Goal: Information Seeking & Learning: Learn about a topic

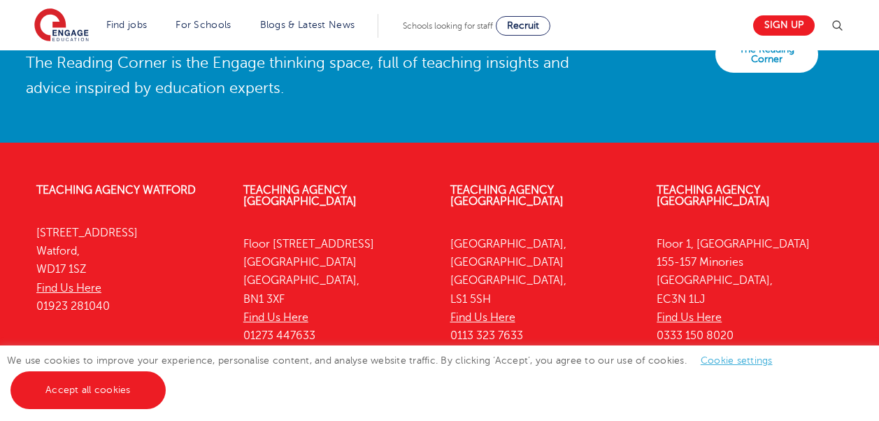
scroll to position [3261, 0]
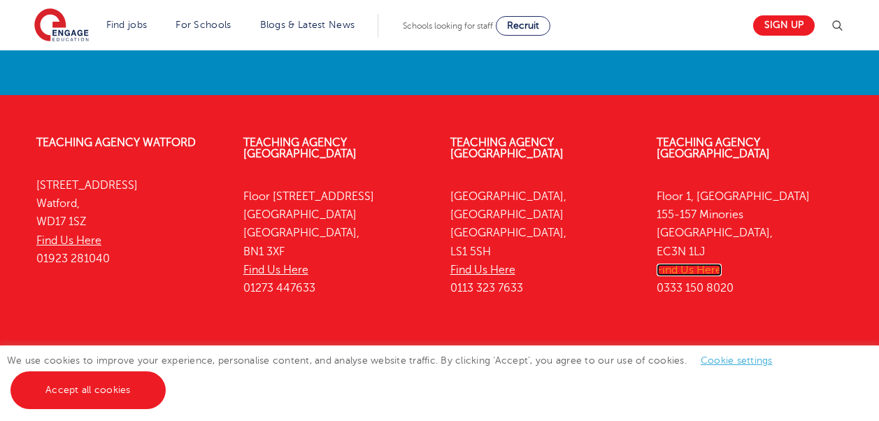
click at [698, 264] on link "Find Us Here" at bounding box center [688, 270] width 65 height 13
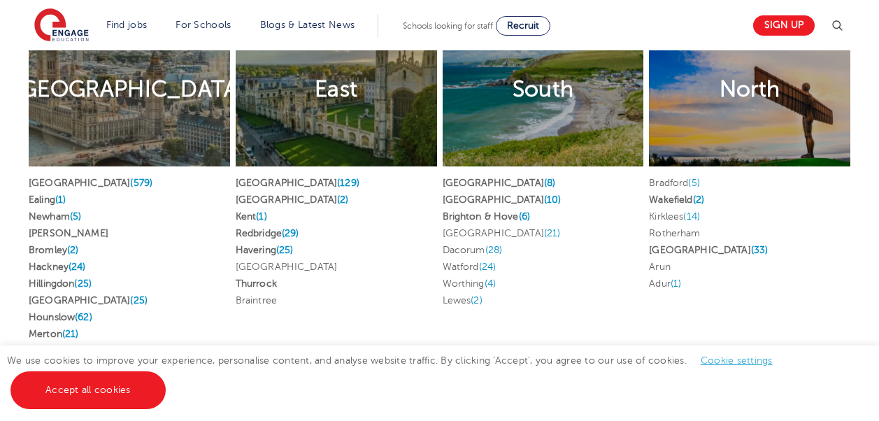
scroll to position [2771, 0]
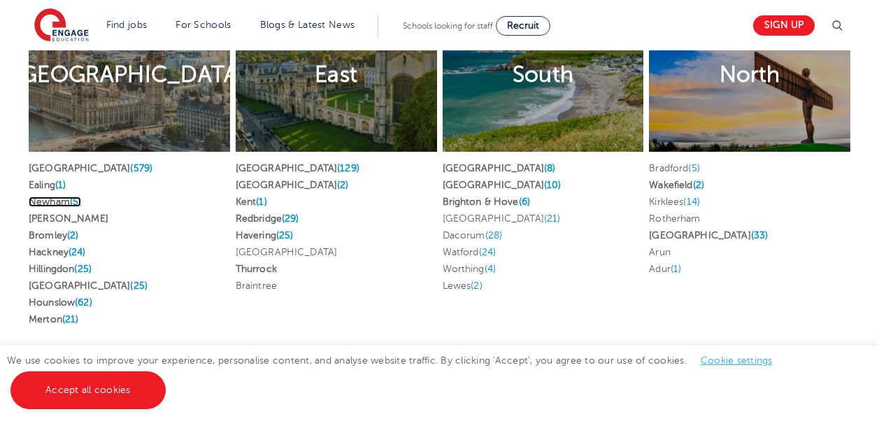
click at [52, 196] on link "Newham (5)" at bounding box center [55, 201] width 52 height 10
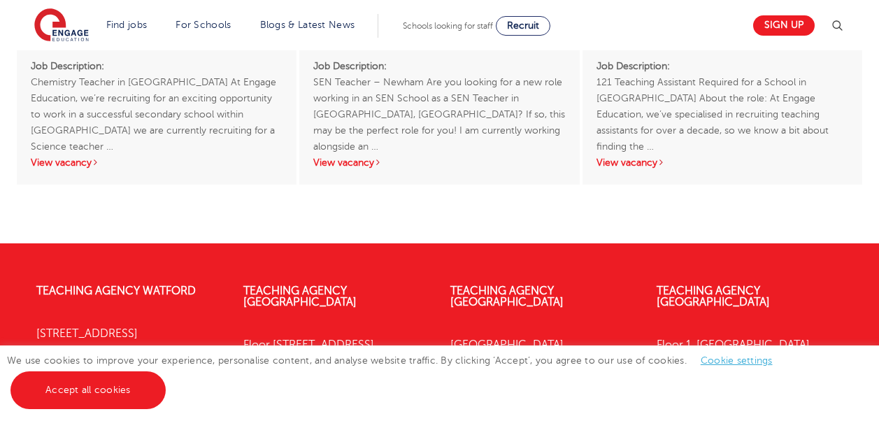
scroll to position [2866, 0]
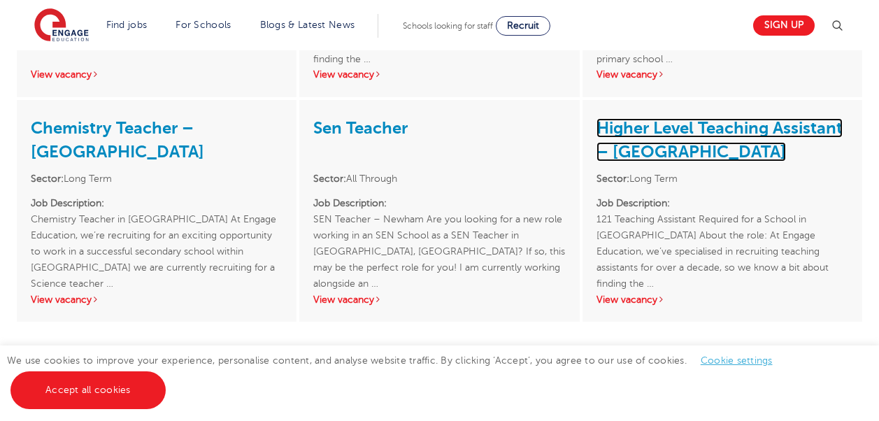
click at [649, 131] on link "Higher Level Teaching Assistant – Newham" at bounding box center [719, 139] width 246 height 43
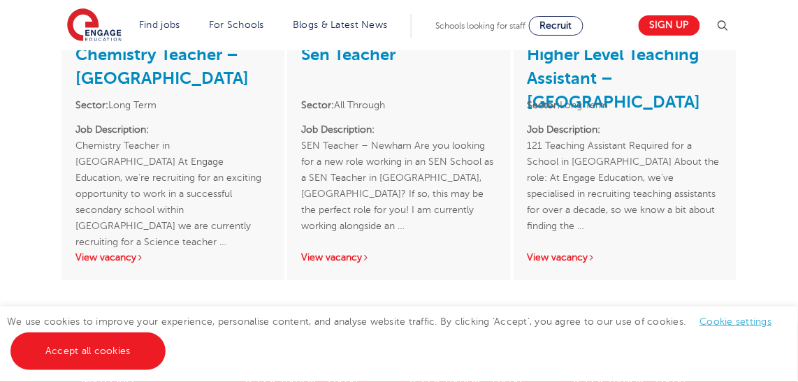
scroll to position [3025, 0]
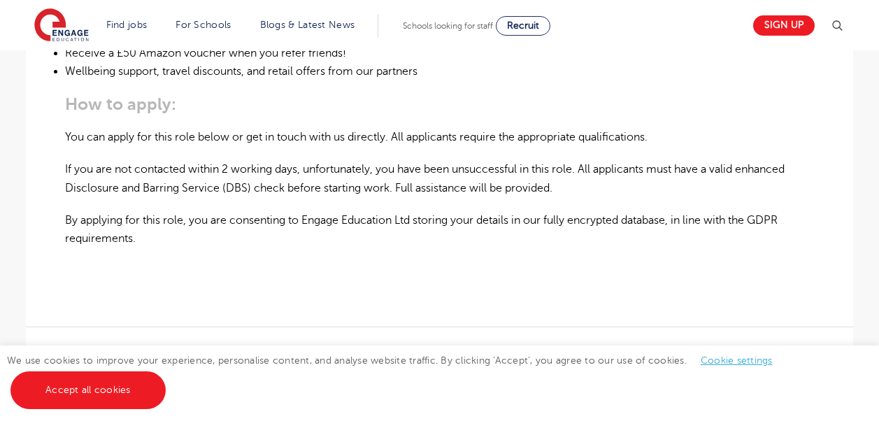
scroll to position [979, 0]
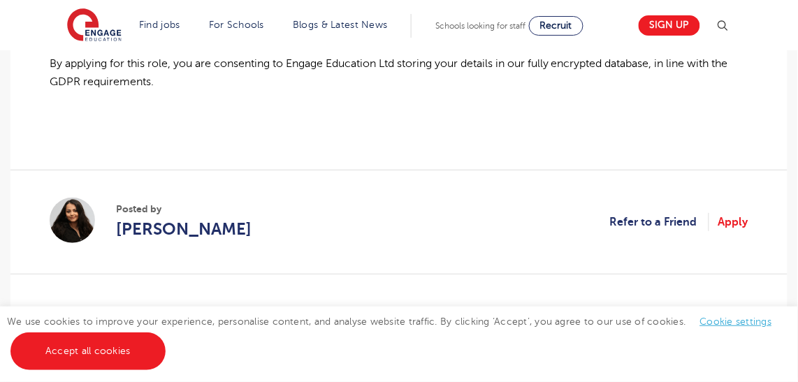
scroll to position [1144, 0]
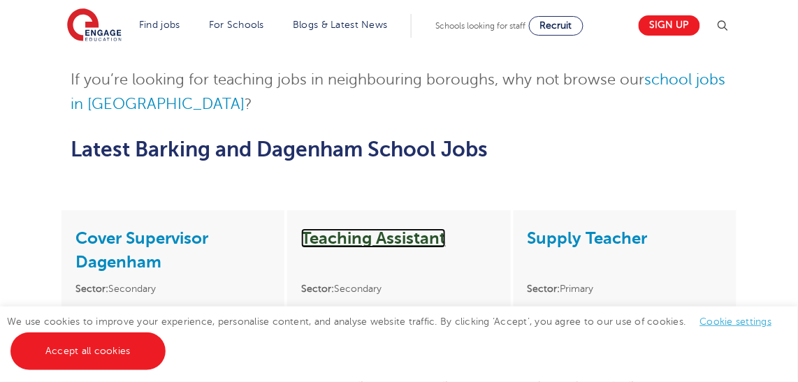
scroll to position [2971, 0]
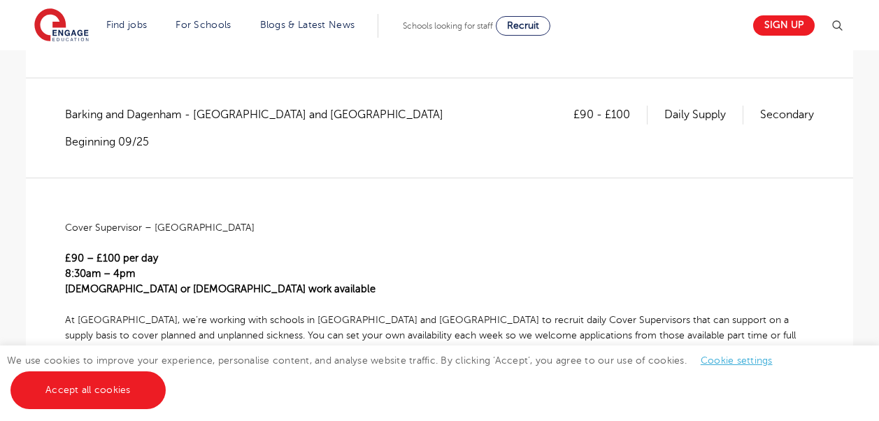
scroll to position [210, 0]
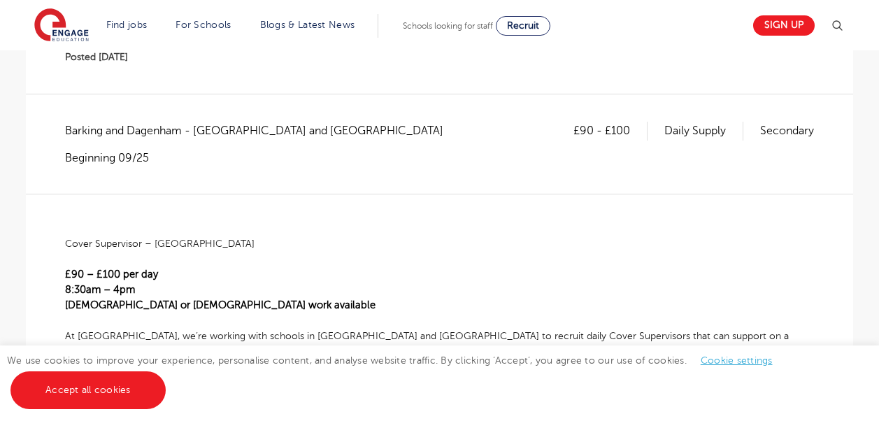
click at [741, 364] on link "Cookie settings" at bounding box center [737, 360] width 72 height 10
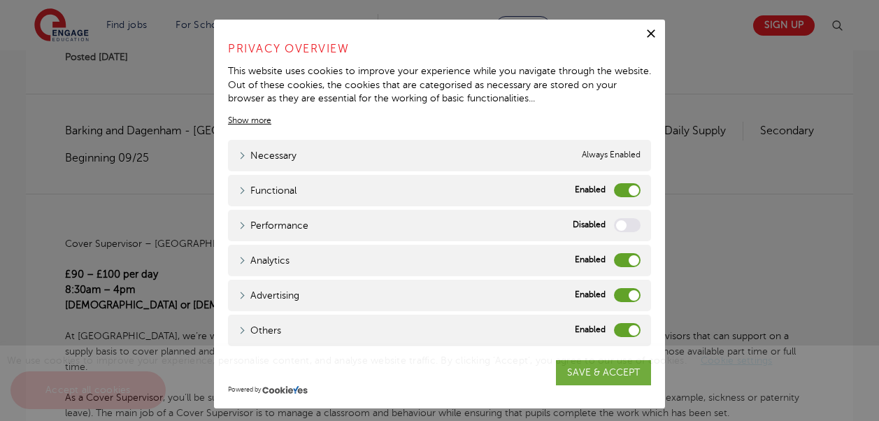
click at [620, 186] on label "Functional" at bounding box center [627, 190] width 27 height 14
click at [0, 0] on input "Functional" at bounding box center [0, 0] width 0 height 0
click at [617, 260] on label "Analytics" at bounding box center [627, 260] width 27 height 14
click at [0, 0] on input "Analytics" at bounding box center [0, 0] width 0 height 0
click at [628, 294] on label "Advertising" at bounding box center [627, 295] width 27 height 14
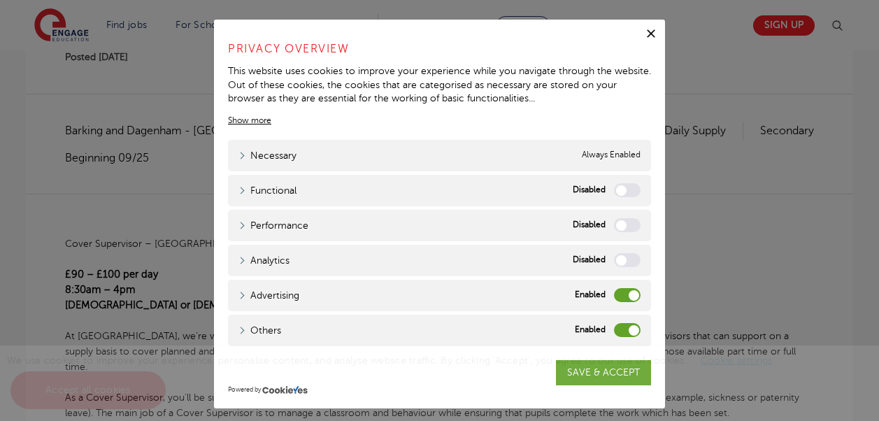
click at [0, 0] on input "Advertising" at bounding box center [0, 0] width 0 height 0
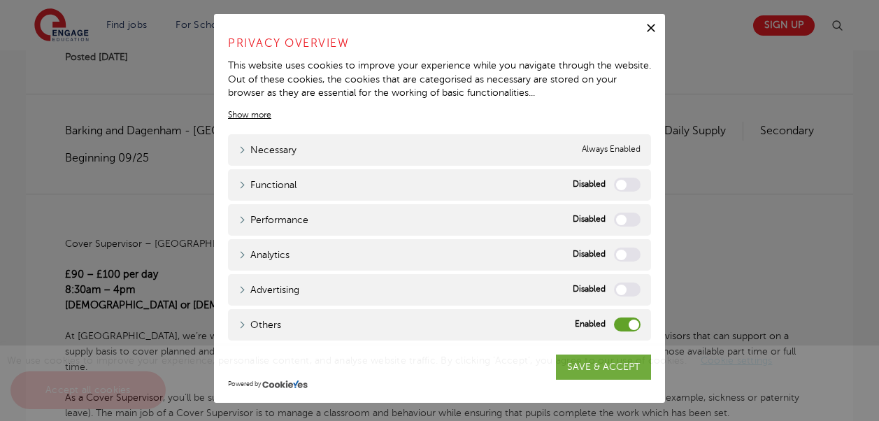
scroll to position [7, 0]
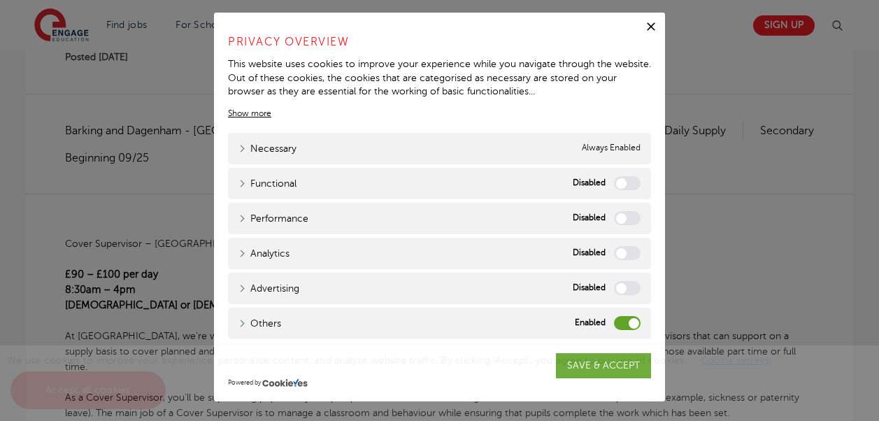
click at [624, 318] on label "Others" at bounding box center [627, 323] width 27 height 14
click at [0, 0] on input "Others" at bounding box center [0, 0] width 0 height 0
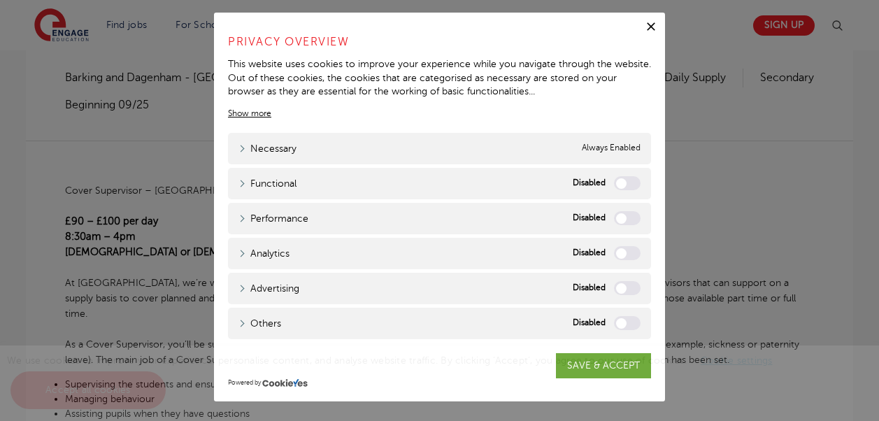
scroll to position [280, 0]
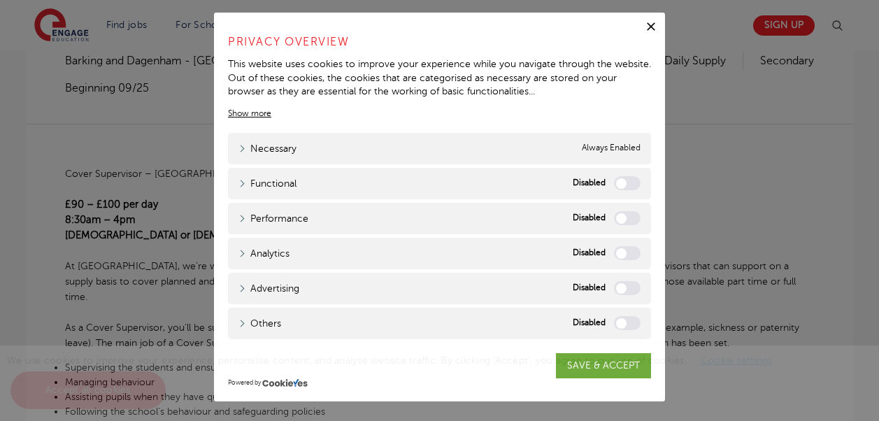
click at [613, 362] on span "We use cookies to improve your experience, personalise content, and analyse web…" at bounding box center [397, 375] width 780 height 40
click at [572, 372] on div "We use cookies to improve your experience, personalise content, and analyse web…" at bounding box center [439, 383] width 879 height 76
click at [609, 370] on div "We use cookies to improve your experience, personalise content, and analyse web…" at bounding box center [439, 383] width 879 height 76
click at [586, 366] on div "We use cookies to improve your experience, personalise content, and analyse web…" at bounding box center [439, 383] width 879 height 76
click at [586, 366] on span "We use cookies to improve your experience, personalise content, and analyse web…" at bounding box center [397, 375] width 780 height 40
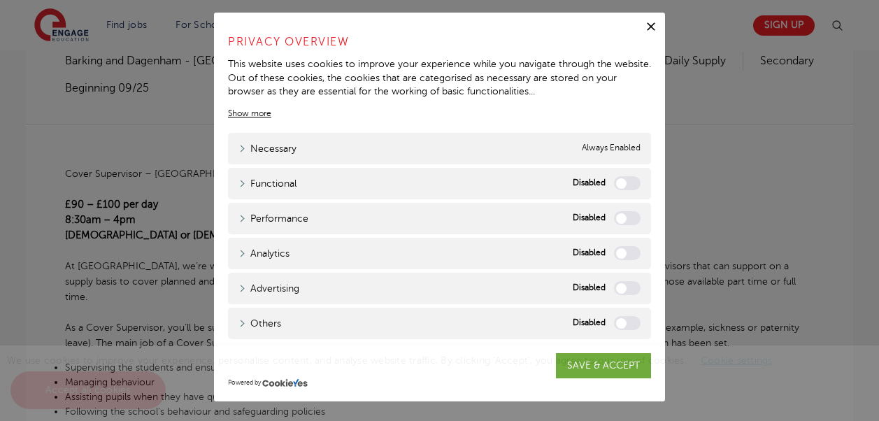
click at [629, 366] on div "We use cookies to improve your experience, personalise content, and analyse web…" at bounding box center [439, 383] width 879 height 76
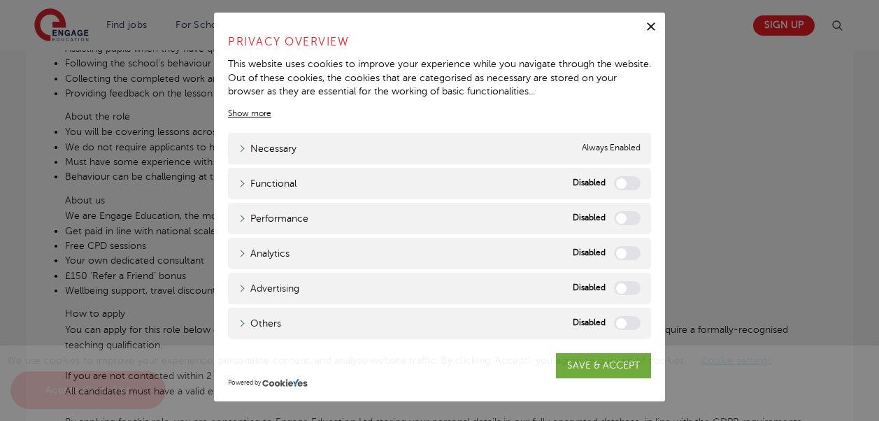
scroll to position [629, 0]
click at [612, 368] on div "We use cookies to improve your experience, personalise content, and analyse web…" at bounding box center [439, 383] width 879 height 76
click at [647, 28] on icon "button" at bounding box center [651, 26] width 8 height 8
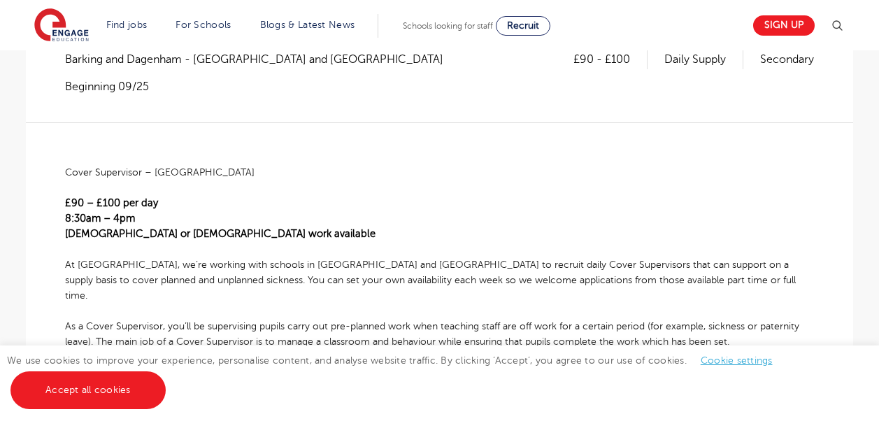
scroll to position [280, 0]
drag, startPoint x: 835, startPoint y: 1, endPoint x: 544, endPoint y: 109, distance: 310.8
click at [544, 109] on div "£90 - £100 Daily Supply Secondary Barking and Dagenham - Barking and Dagenham B…" at bounding box center [439, 87] width 749 height 71
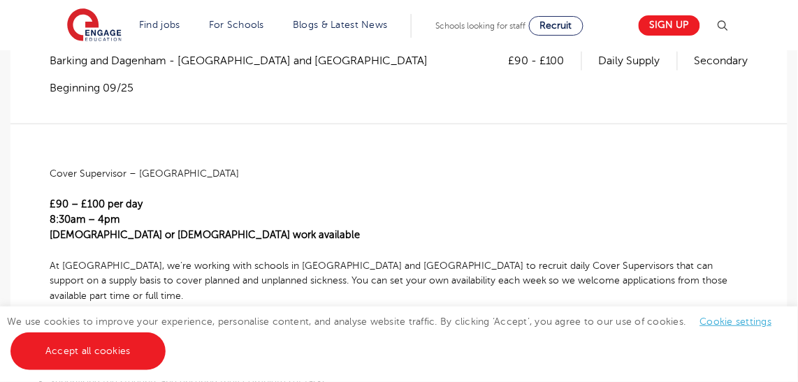
drag, startPoint x: 889, startPoint y: 3, endPoint x: 410, endPoint y: 159, distance: 503.6
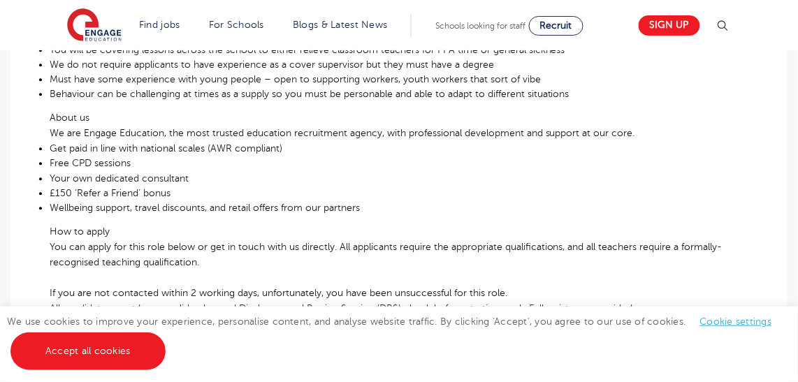
scroll to position [661, 0]
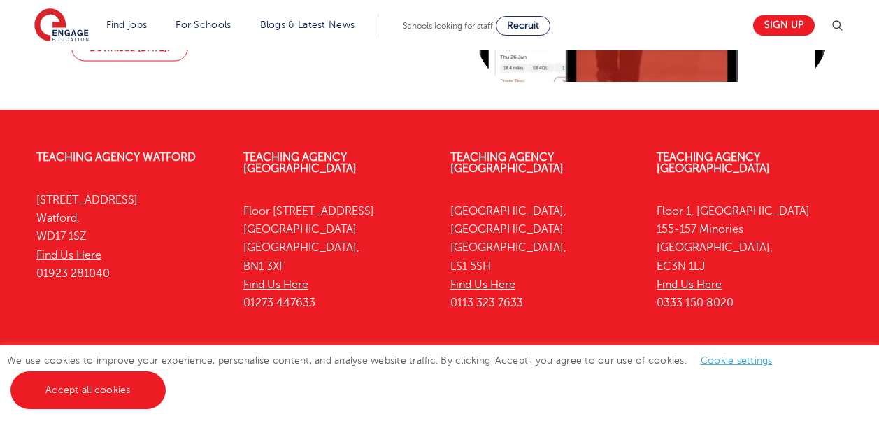
scroll to position [1495, 0]
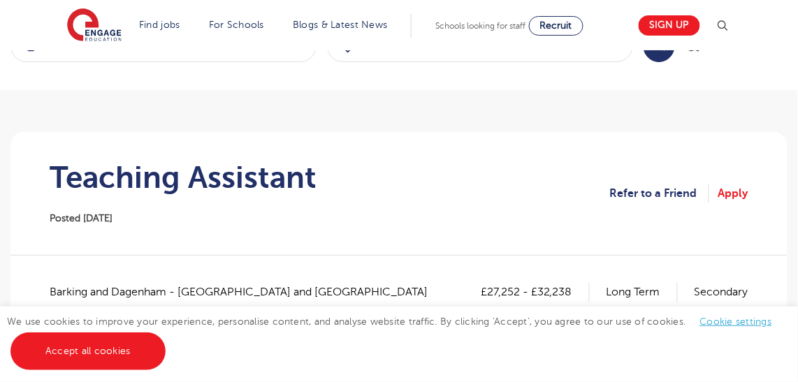
scroll to position [127, 0]
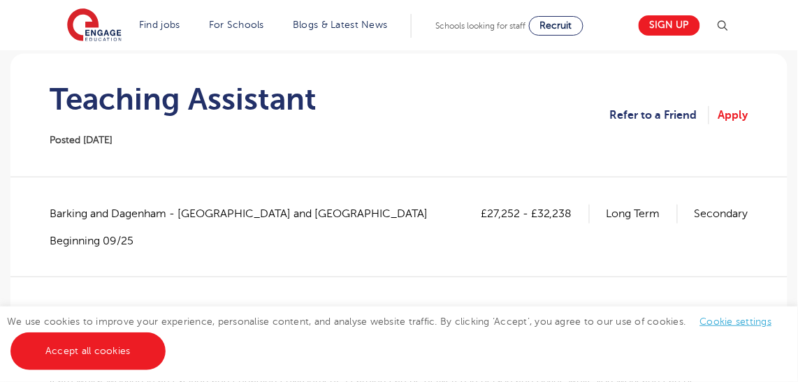
click at [108, 140] on span "Posted 04/08/25" at bounding box center [81, 140] width 63 height 10
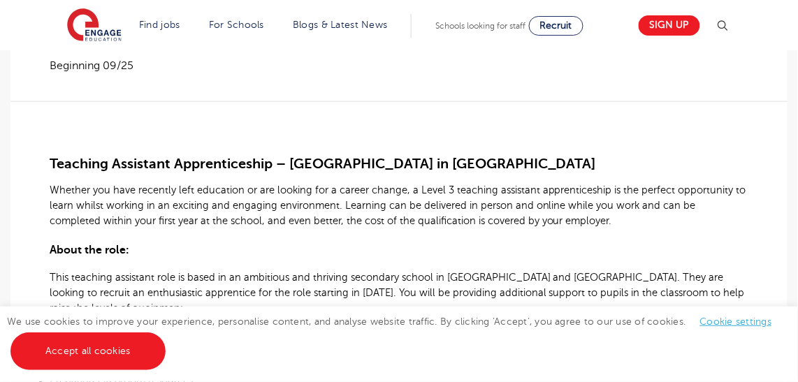
scroll to position [317, 0]
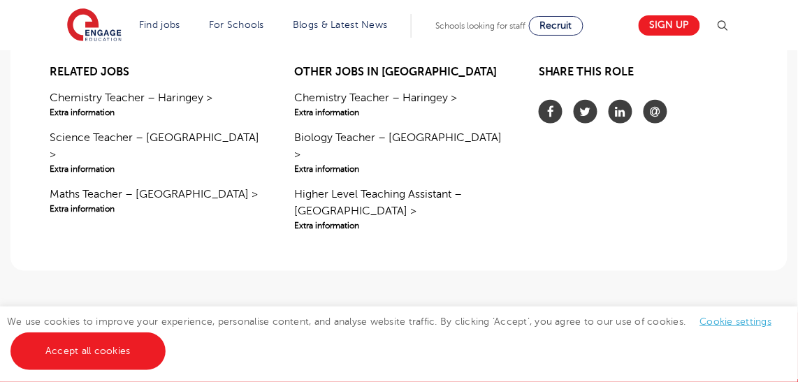
scroll to position [1398, 0]
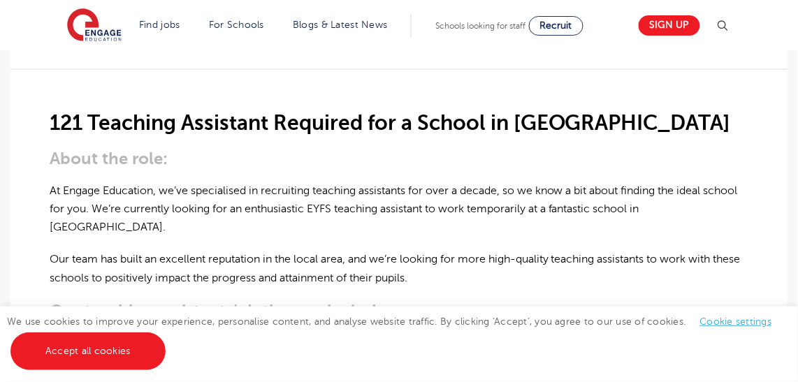
scroll to position [190, 0]
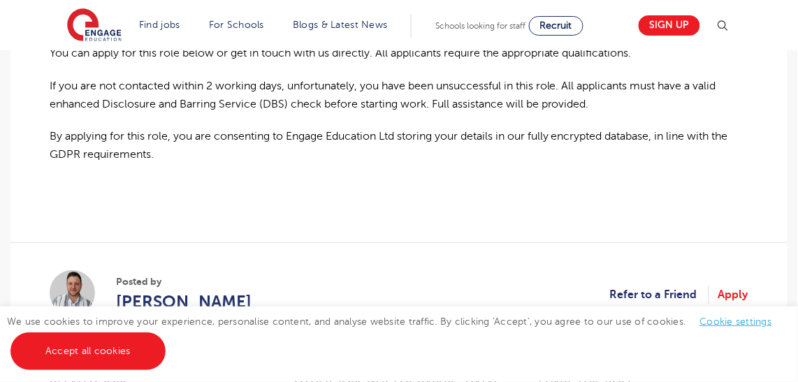
scroll to position [1080, 0]
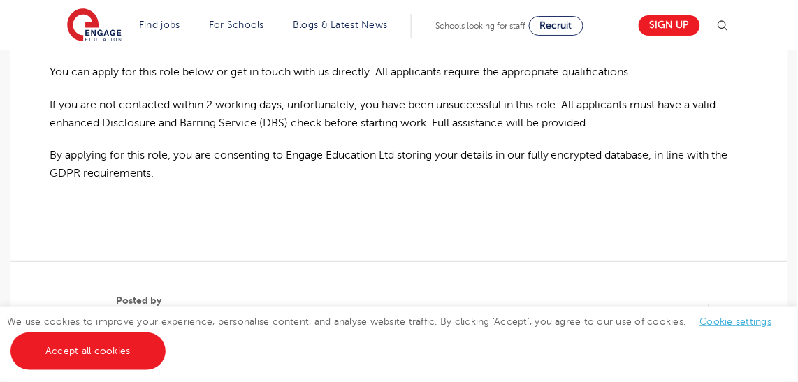
scroll to position [1080, 0]
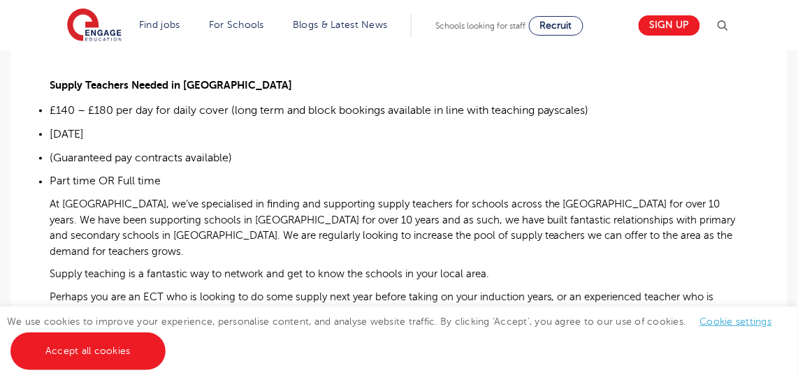
scroll to position [381, 0]
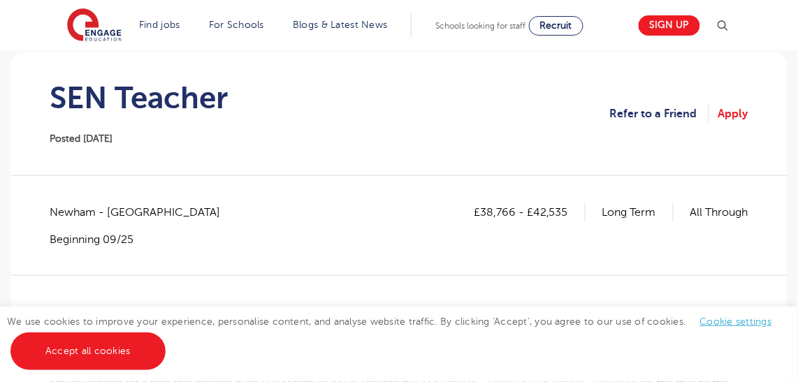
scroll to position [127, 0]
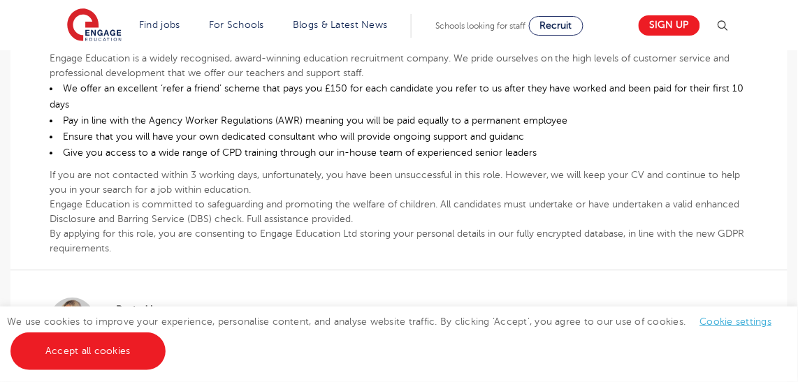
scroll to position [572, 0]
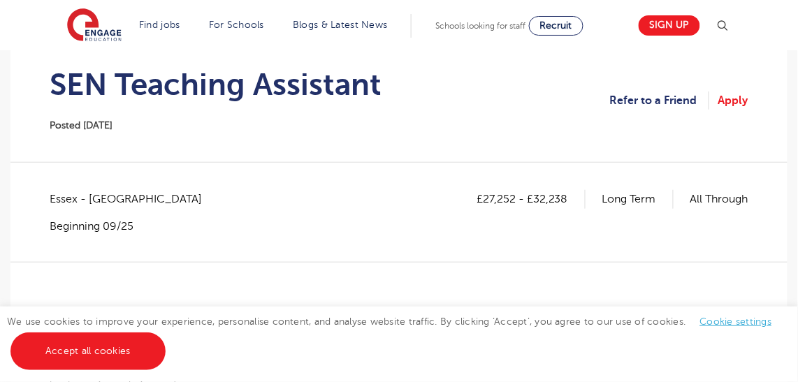
scroll to position [63, 0]
